Goal: Check status: Check status

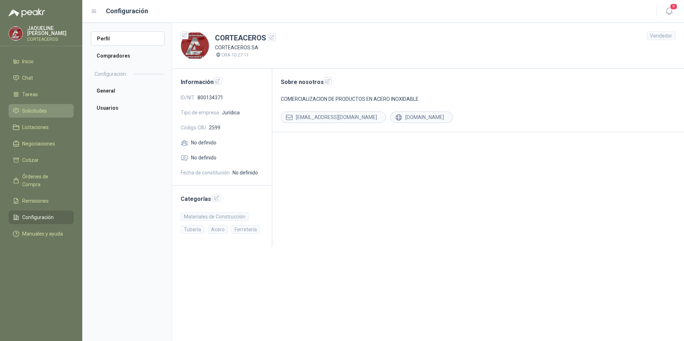
click at [42, 108] on span "Solicitudes" at bounding box center [34, 111] width 25 height 8
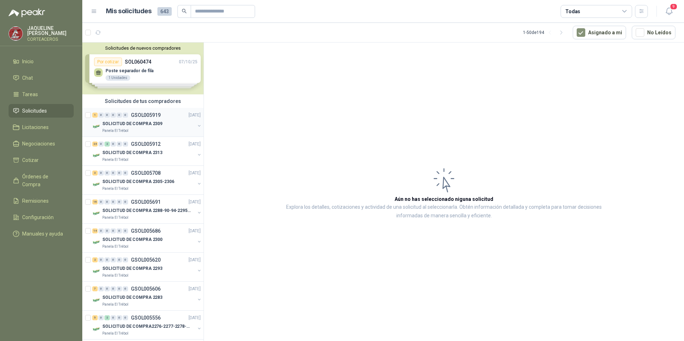
click at [157, 126] on p "SOLICITUD DE COMPRA 2309" at bounding box center [132, 124] width 60 height 7
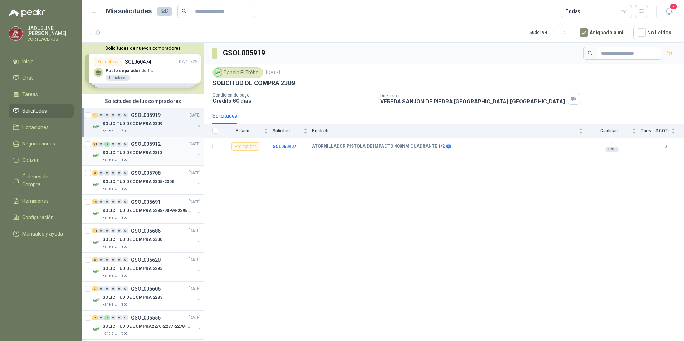
click at [130, 149] on p "SOLICITUD DE COMPRA 2313" at bounding box center [132, 152] width 60 height 7
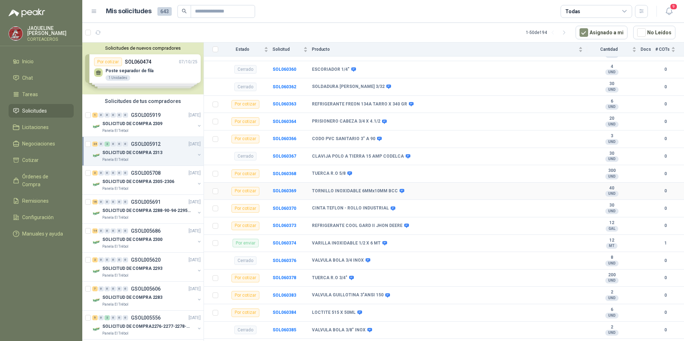
scroll to position [420, 0]
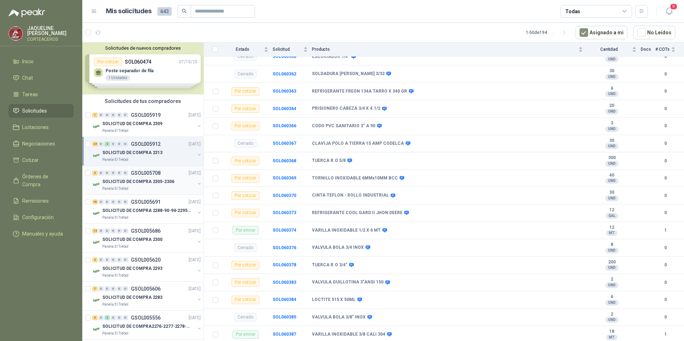
click at [143, 173] on p "GSOL005708" at bounding box center [146, 173] width 30 height 5
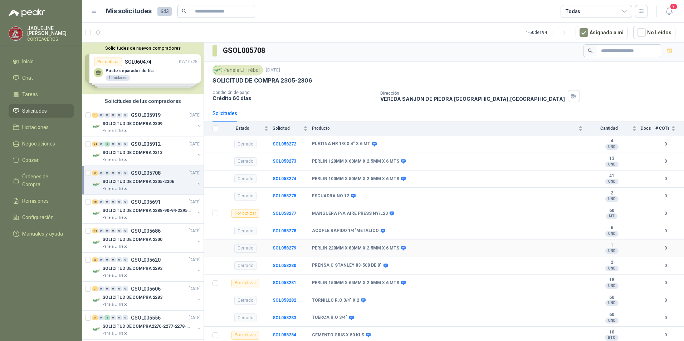
scroll to position [3, 0]
click at [130, 211] on p "SOLICITUD DE COMPRA 2288-90-94-2295-96-2301-02-04" at bounding box center [146, 210] width 89 height 7
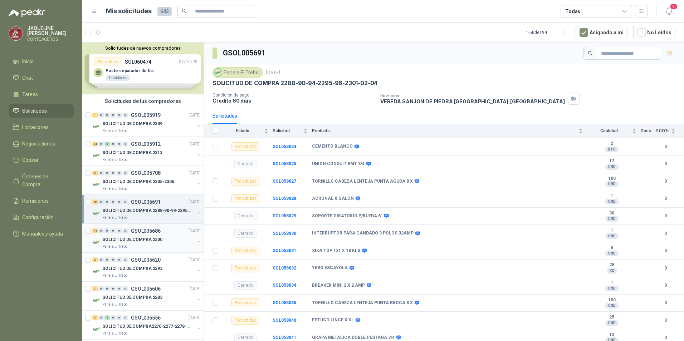
click at [113, 246] on p "Panela El Trébol" at bounding box center [115, 247] width 26 height 6
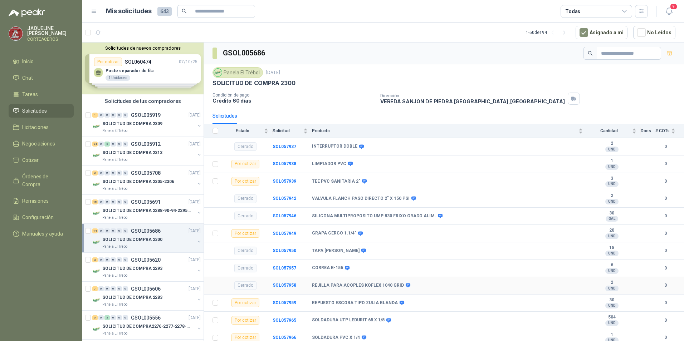
scroll to position [194, 0]
